Goal: Navigation & Orientation: Find specific page/section

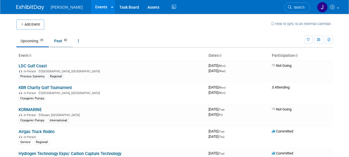
click at [60, 41] on link "Past 82" at bounding box center [61, 41] width 23 height 11
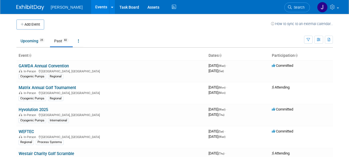
click at [59, 41] on link "Past 82" at bounding box center [61, 41] width 23 height 11
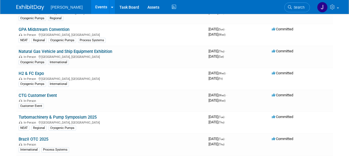
scroll to position [139, 0]
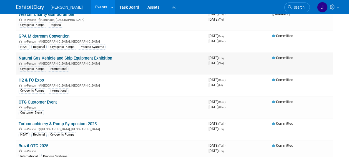
click at [101, 57] on link "Natural Gas Vehicle and Ship Equipment Exhibition" at bounding box center [66, 58] width 94 height 5
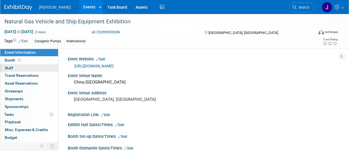
click at [10, 67] on span "Staff 0" at bounding box center [9, 68] width 8 height 4
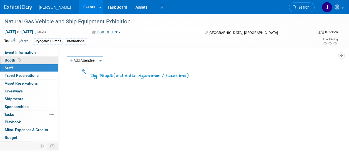
click at [11, 60] on span "Booth" at bounding box center [13, 60] width 17 height 4
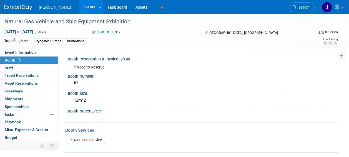
click at [81, 7] on link "Events" at bounding box center [89, 7] width 20 height 14
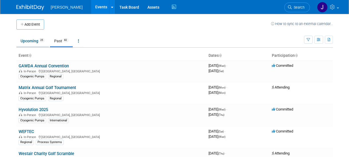
click at [25, 39] on link "Upcoming 25" at bounding box center [32, 41] width 33 height 11
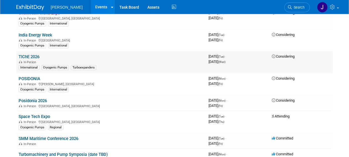
scroll to position [445, 0]
